Goal: Task Accomplishment & Management: Manage account settings

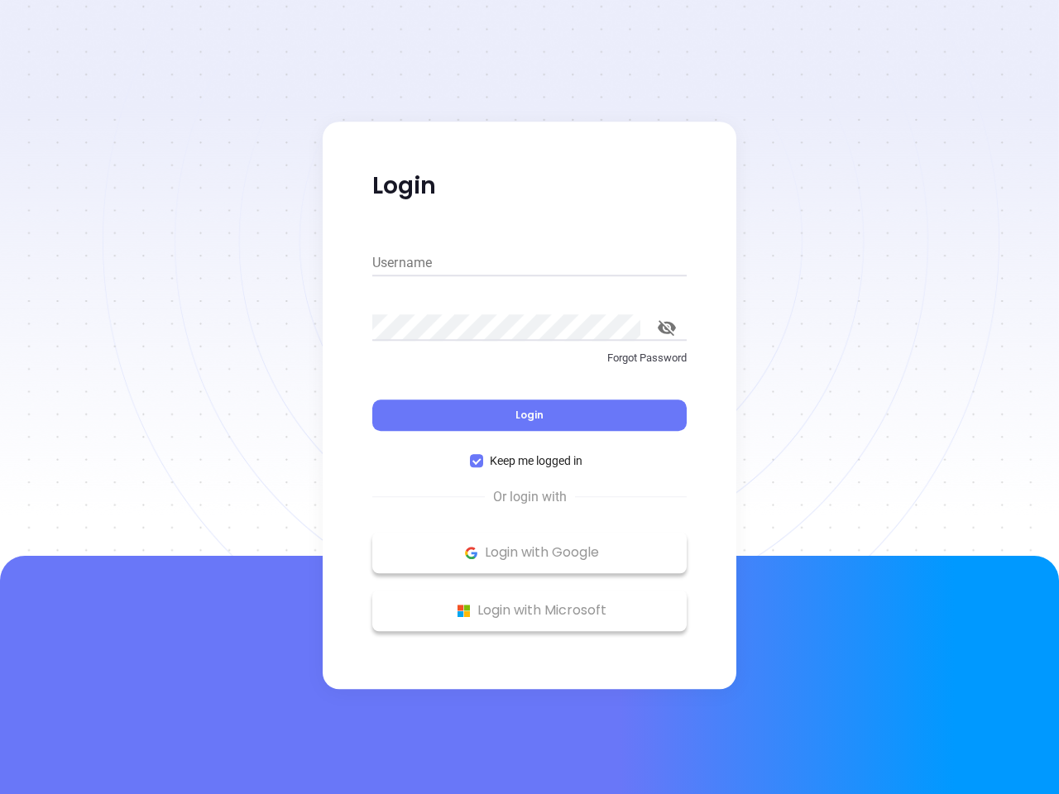
click at [530, 397] on div "Login" at bounding box center [529, 405] width 314 height 51
click at [530, 263] on input "Username" at bounding box center [529, 263] width 314 height 26
click at [667, 328] on icon "toggle password visibility" at bounding box center [667, 328] width 18 height 16
click at [530, 415] on span "Login" at bounding box center [529, 415] width 28 height 14
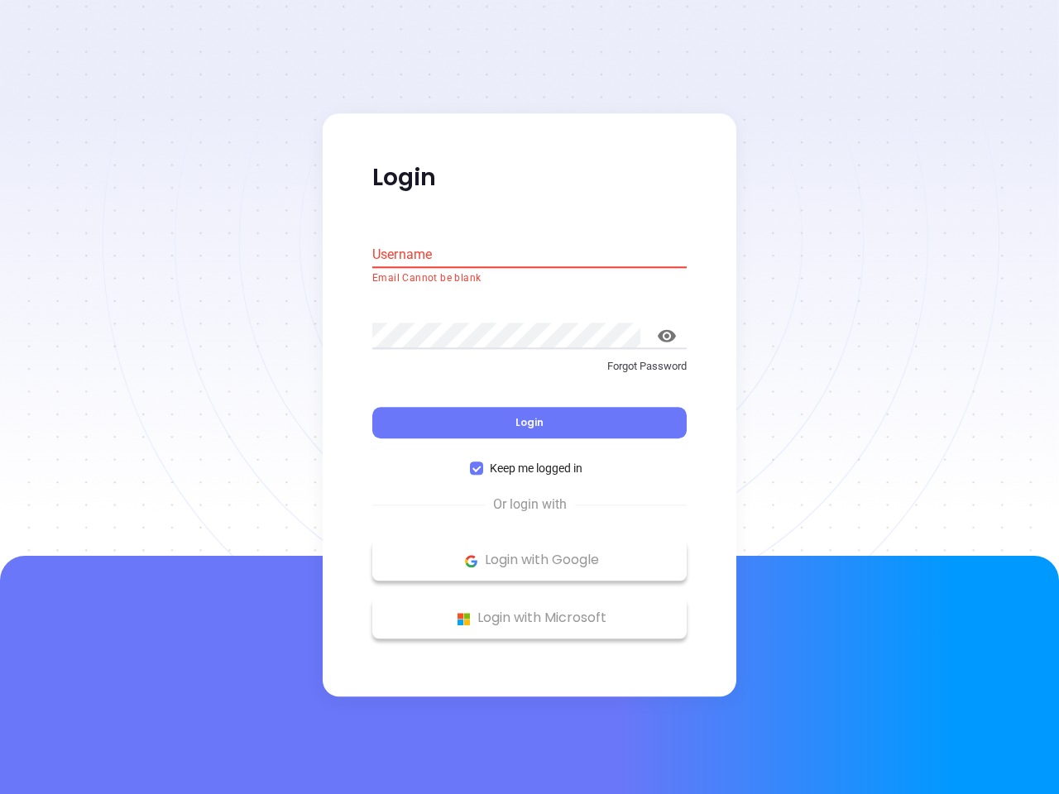
click at [530, 461] on span "Keep me logged in" at bounding box center [536, 469] width 106 height 18
click at [483, 462] on input "Keep me logged in" at bounding box center [476, 468] width 13 height 13
checkbox input "false"
click at [530, 553] on p "Login with Google" at bounding box center [530, 561] width 298 height 25
click at [530, 611] on p "Login with Microsoft" at bounding box center [530, 618] width 298 height 25
